Goal: Task Accomplishment & Management: Complete application form

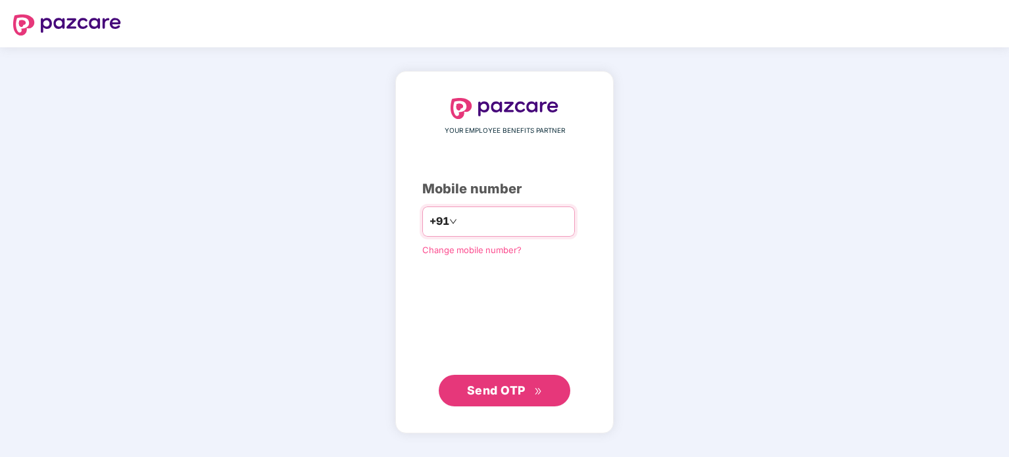
type input "**********"
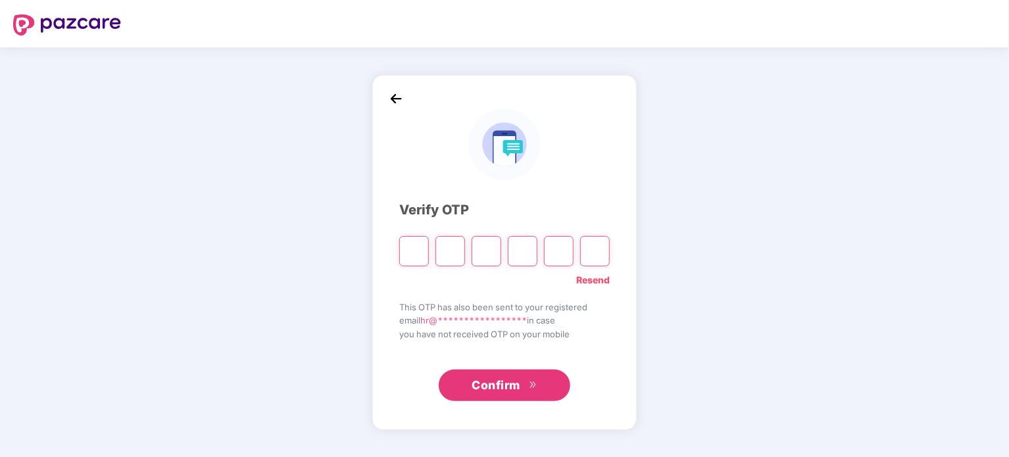
type input "*"
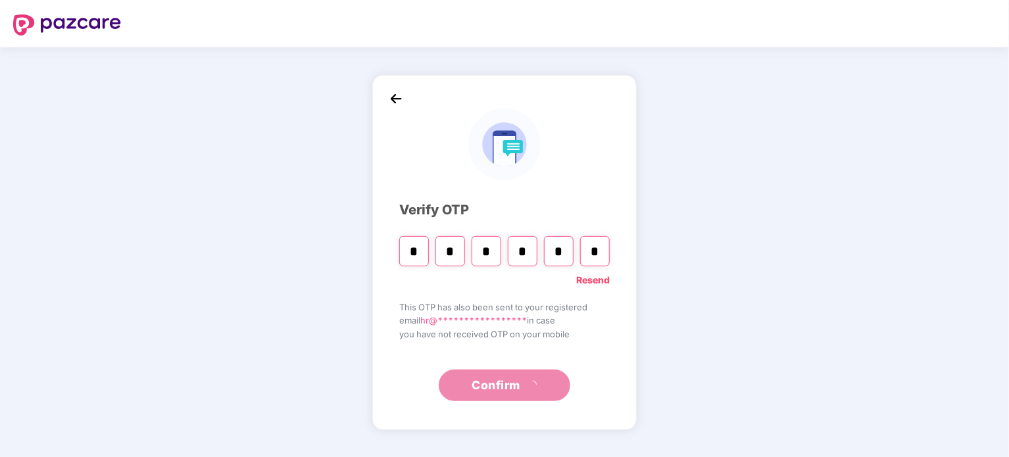
type input "*"
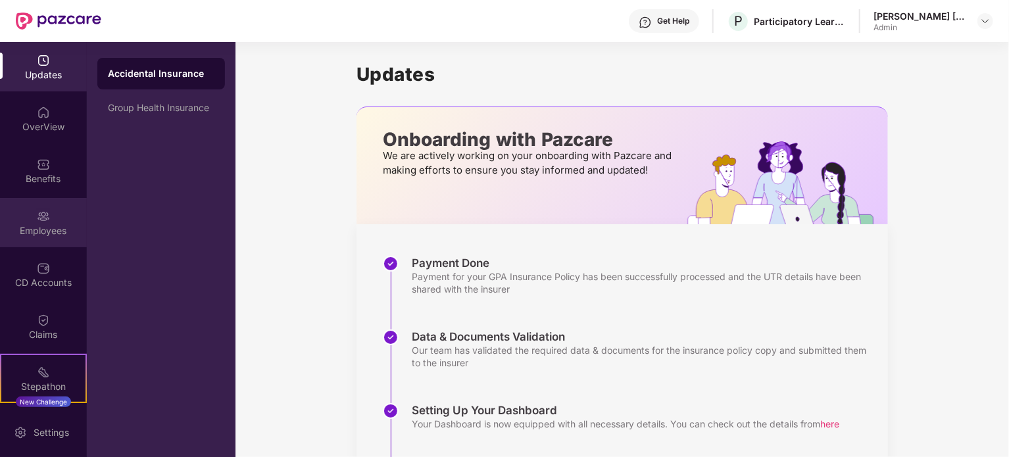
click at [37, 231] on div "Employees" at bounding box center [43, 230] width 87 height 13
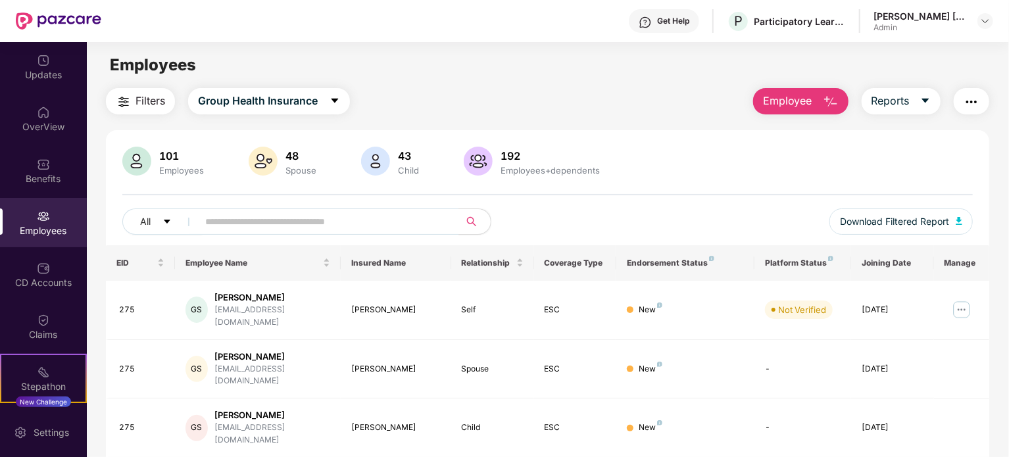
click at [766, 113] on button "Employee" at bounding box center [800, 101] width 95 height 26
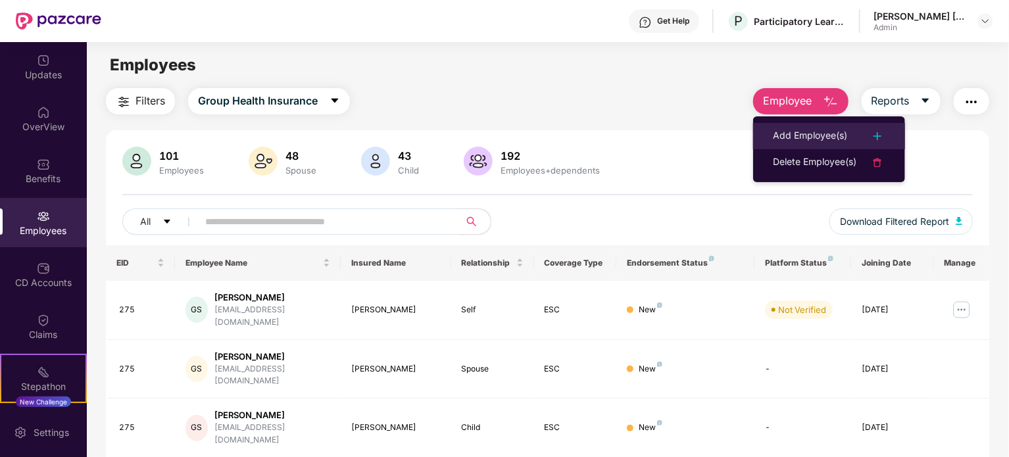
click at [788, 141] on div "Add Employee(s)" at bounding box center [810, 136] width 74 height 16
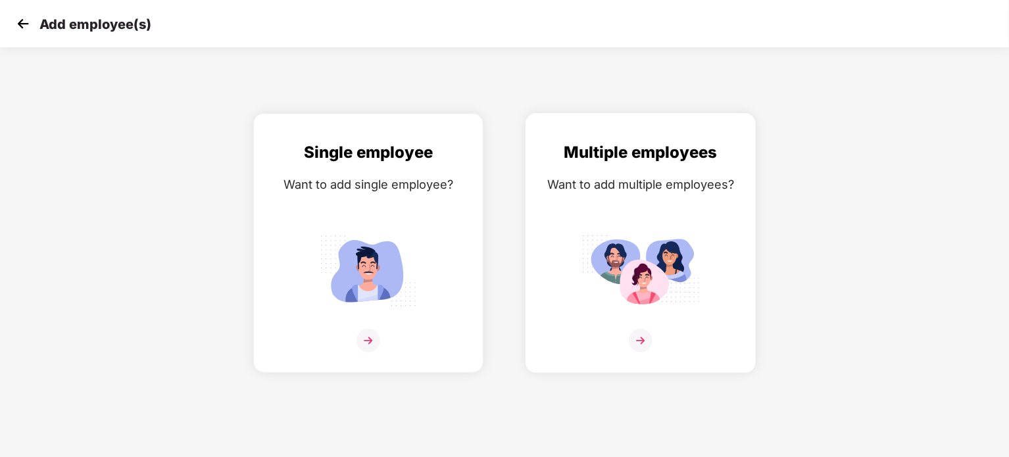
click at [627, 257] on img at bounding box center [641, 271] width 118 height 82
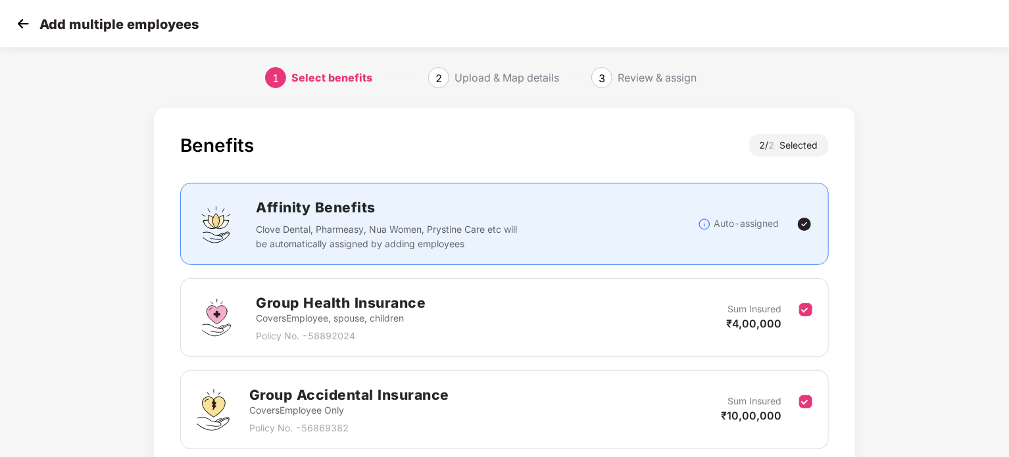
scroll to position [105, 0]
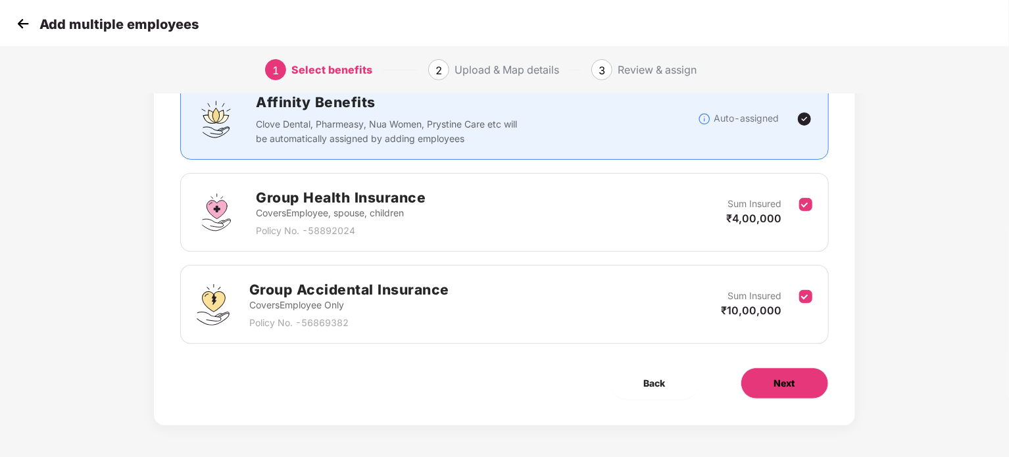
click at [769, 389] on button "Next" at bounding box center [785, 384] width 88 height 32
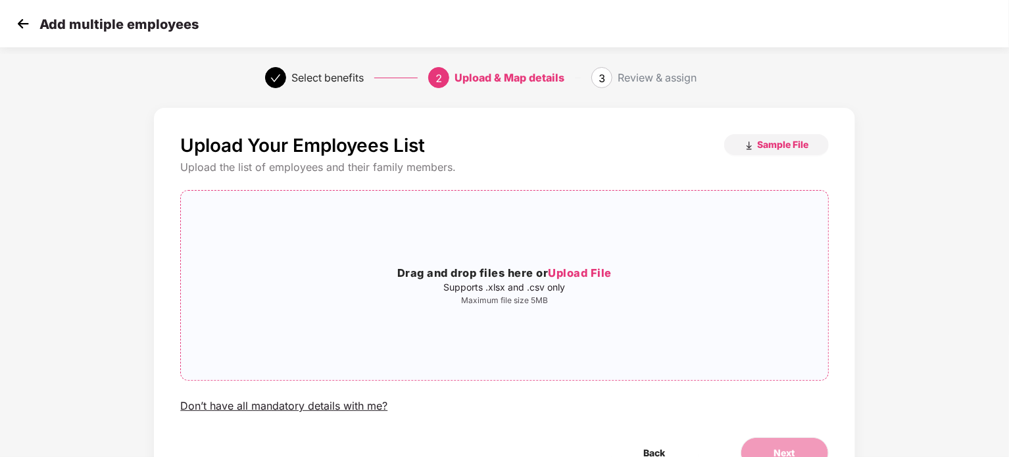
scroll to position [71, 0]
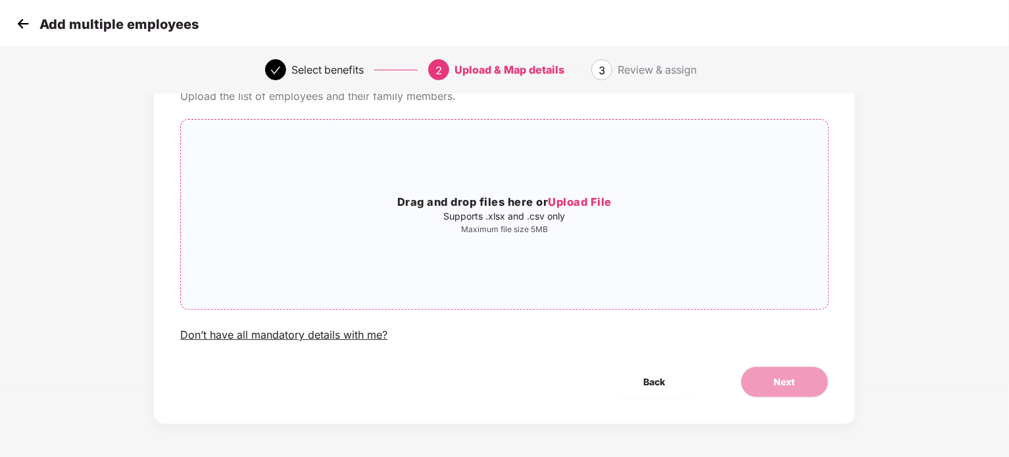
click at [579, 204] on span "Upload File" at bounding box center [580, 201] width 64 height 13
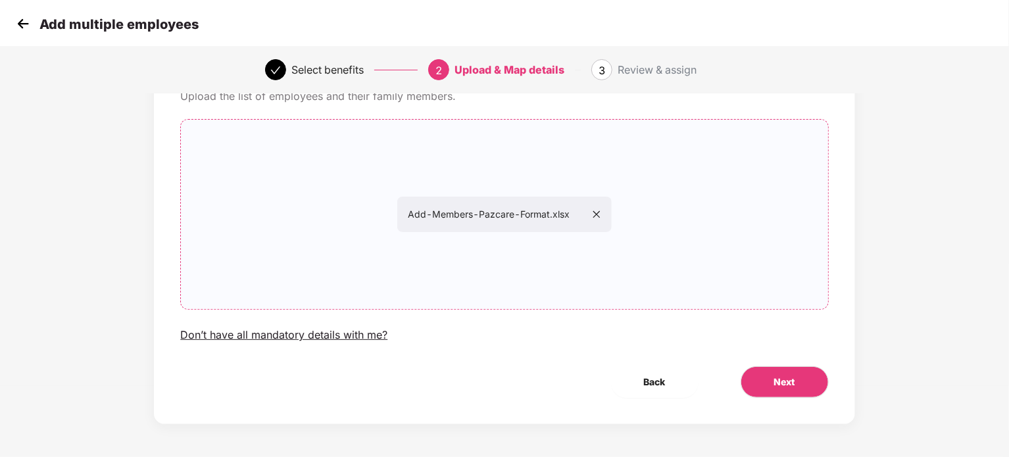
click at [753, 351] on div "Upload Your Employees List Sample File Upload the list of employees and their f…" at bounding box center [504, 231] width 701 height 388
click at [769, 378] on button "Next" at bounding box center [785, 383] width 88 height 32
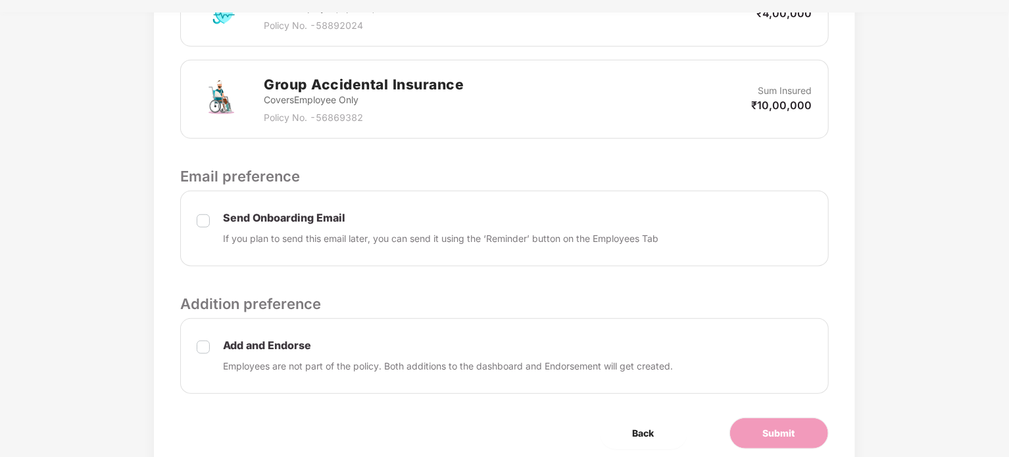
scroll to position [494, 0]
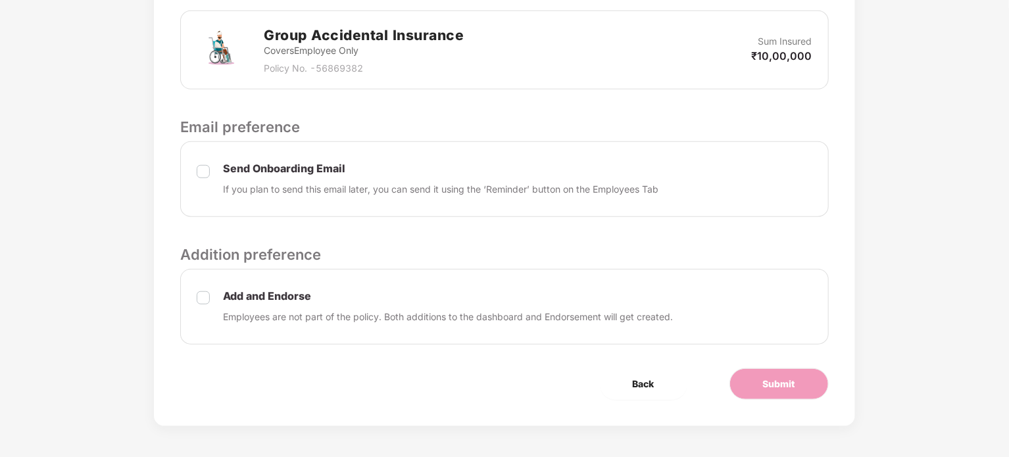
click at [258, 195] on p "If you plan to send this email later, you can send it using the ‘Reminder’ butt…" at bounding box center [441, 189] width 436 height 14
click at [196, 169] on div "Send Onboarding Email If you plan to send this email later, you can send it usi…" at bounding box center [504, 179] width 648 height 76
click at [774, 394] on button "Submit" at bounding box center [779, 384] width 99 height 32
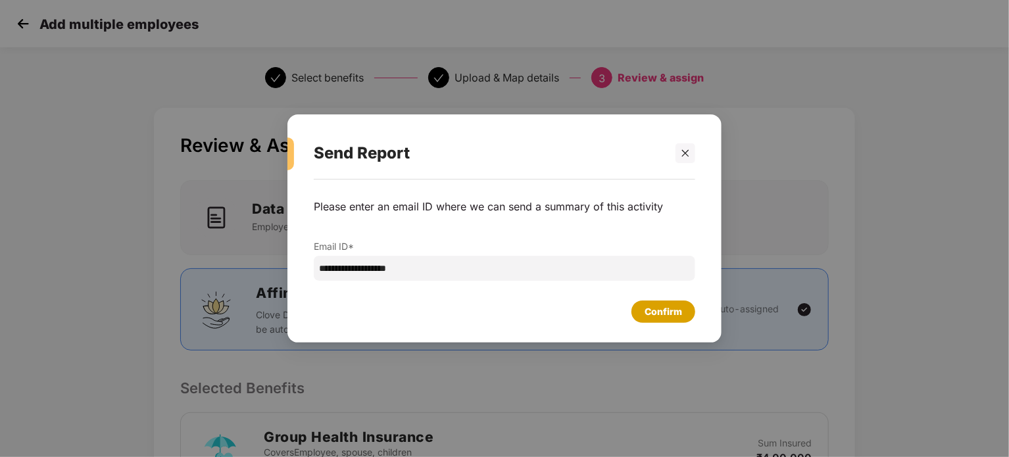
click at [676, 313] on div "Confirm" at bounding box center [664, 312] width 38 height 14
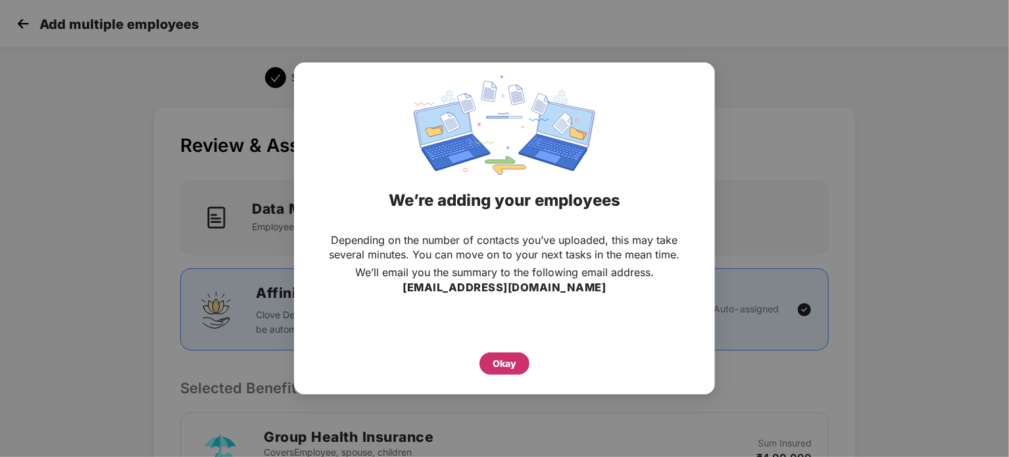
click at [494, 374] on div "Okay" at bounding box center [505, 364] width 50 height 22
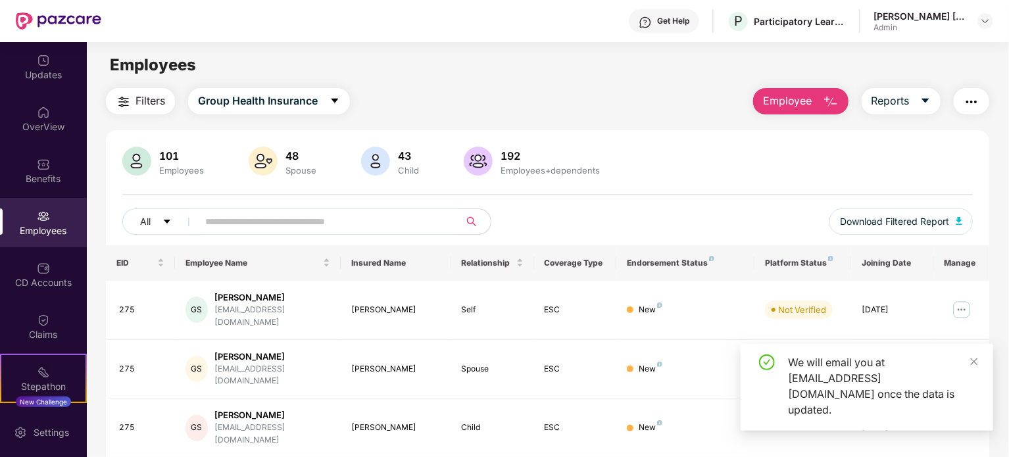
click at [633, 89] on div "Filters Group Health Insurance Employee Reports" at bounding box center [548, 101] width 884 height 26
